Goal: Transaction & Acquisition: Purchase product/service

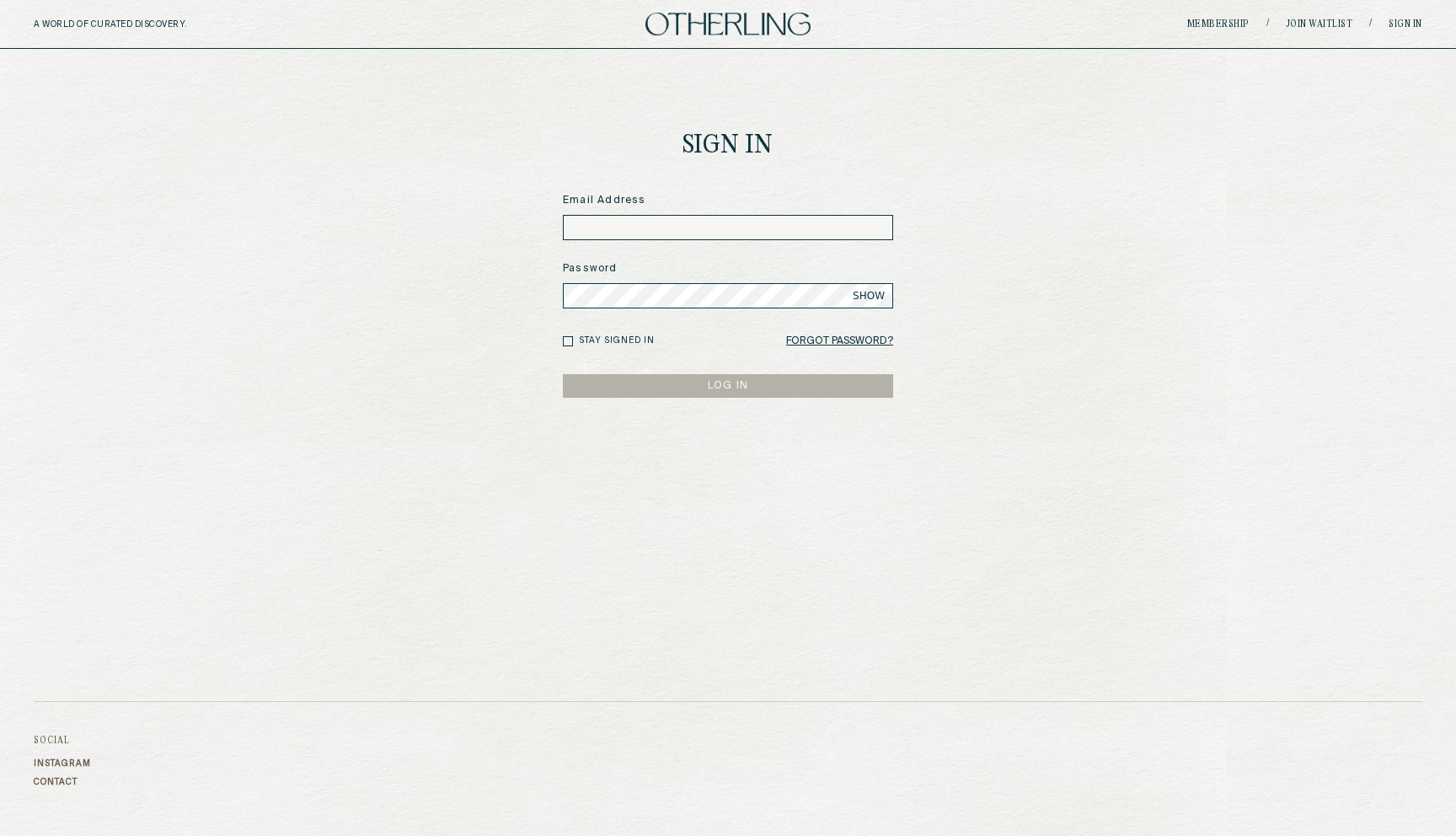
click at [606, 218] on input at bounding box center [728, 227] width 331 height 25
type input "**********"
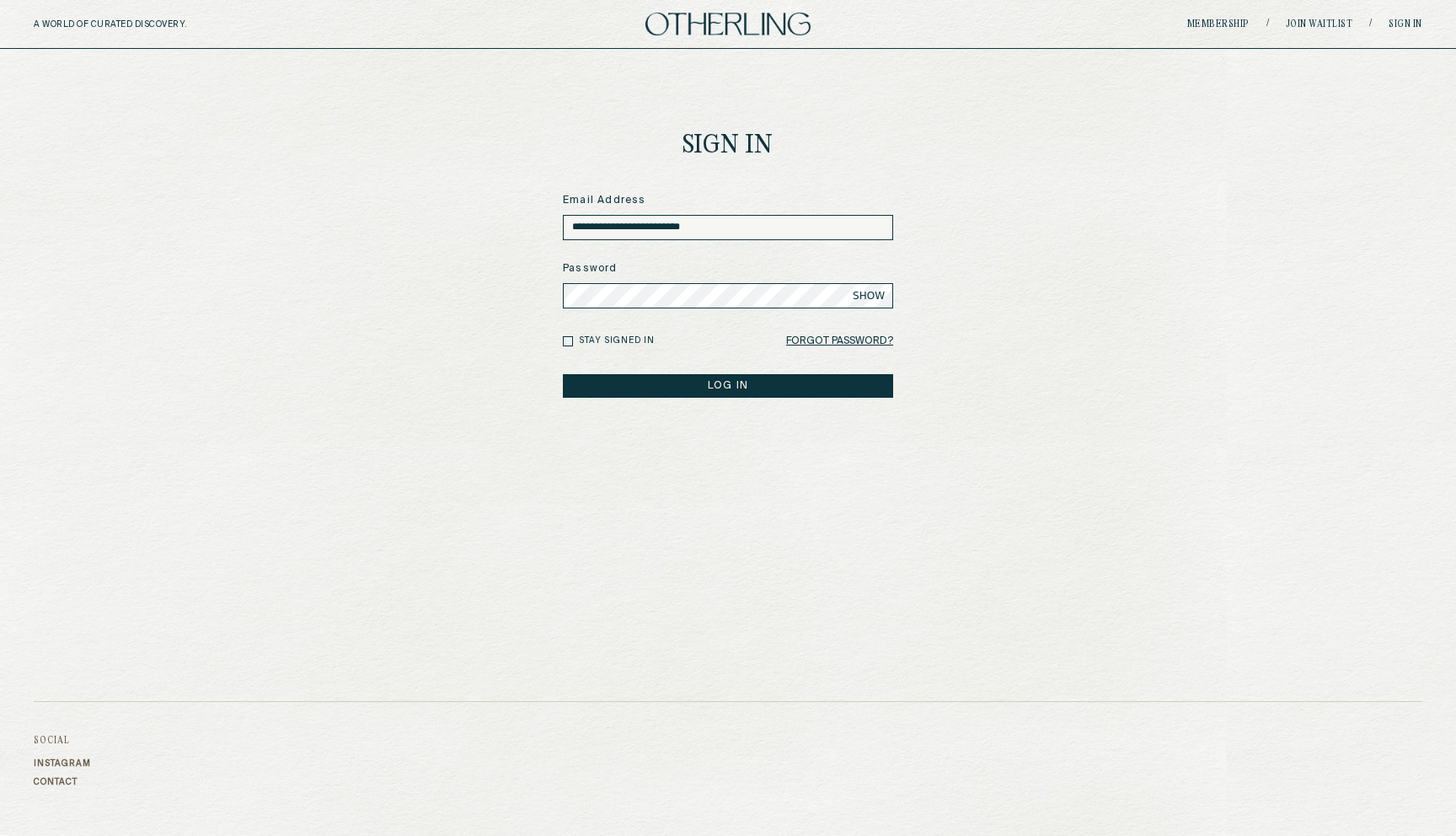
click at [563, 374] on button "LOG IN" at bounding box center [728, 386] width 331 height 24
